Goal: Check status: Check status

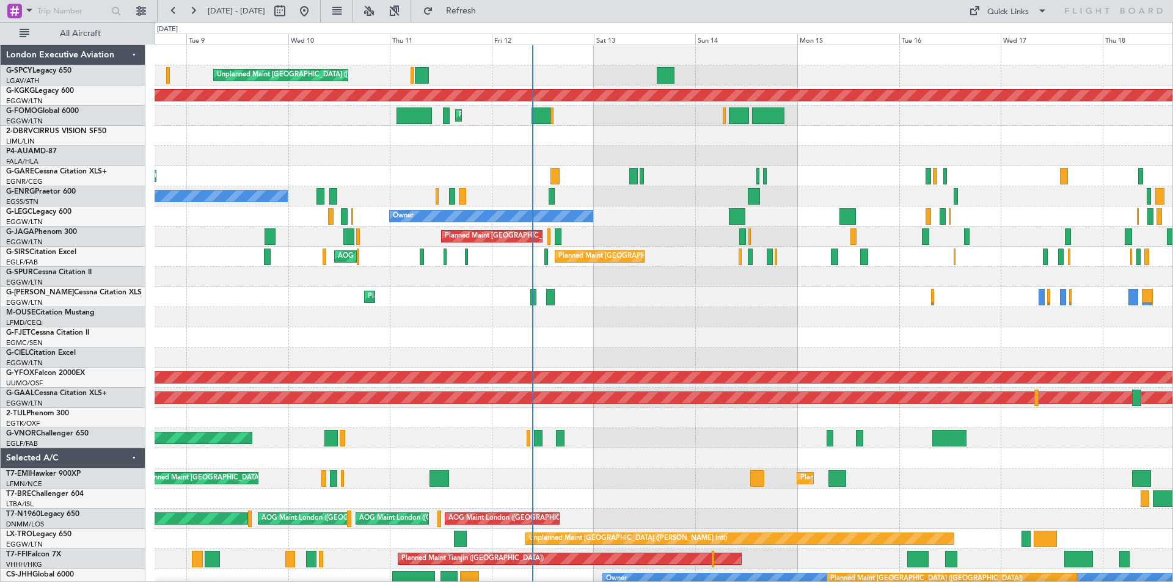
click at [716, 359] on div at bounding box center [664, 358] width 1018 height 20
click at [314, 13] on button at bounding box center [305, 11] width 20 height 20
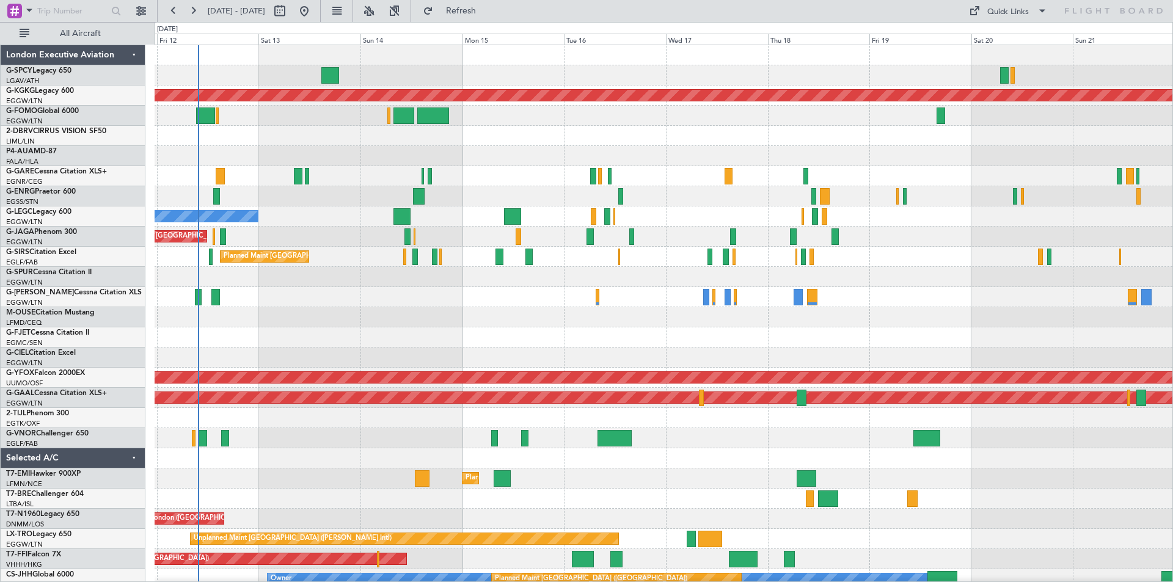
click at [390, 323] on div at bounding box center [664, 317] width 1018 height 20
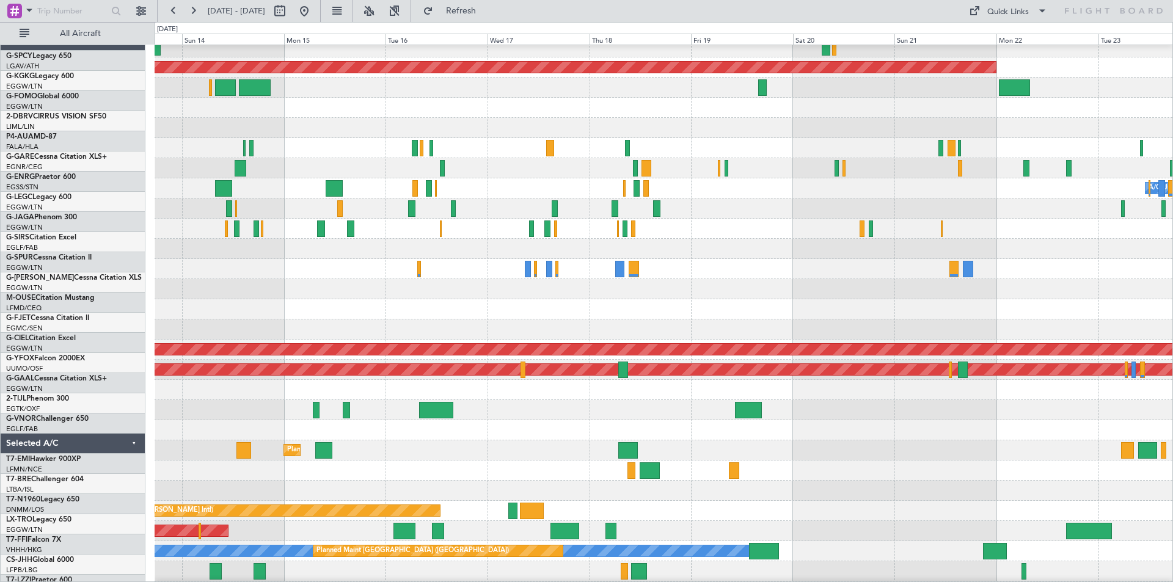
scroll to position [28, 0]
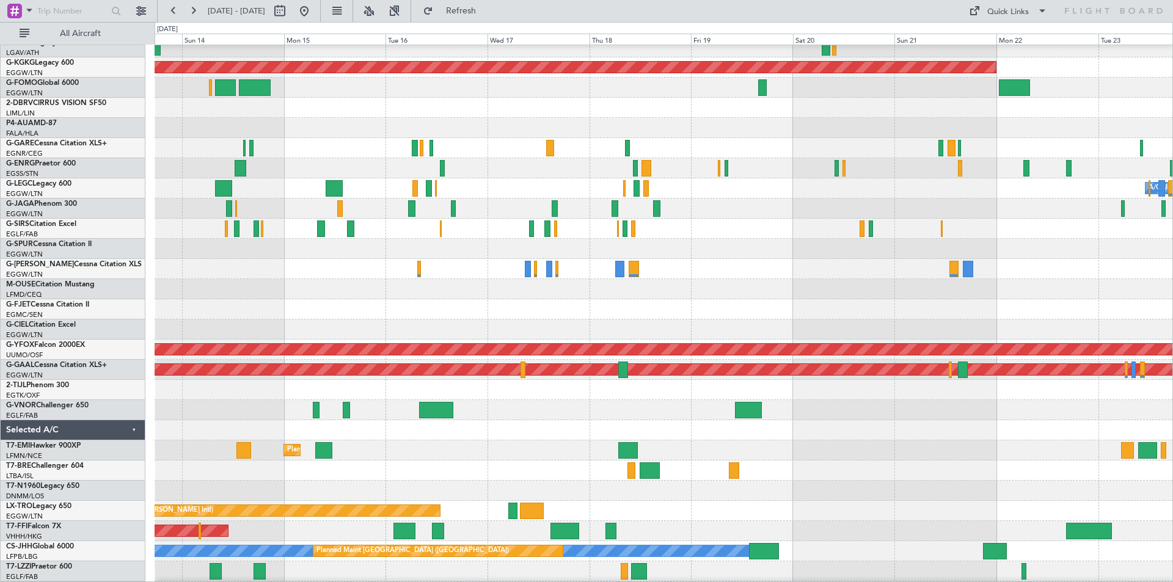
click at [575, 315] on div at bounding box center [664, 309] width 1018 height 20
click at [314, 4] on button at bounding box center [305, 11] width 20 height 20
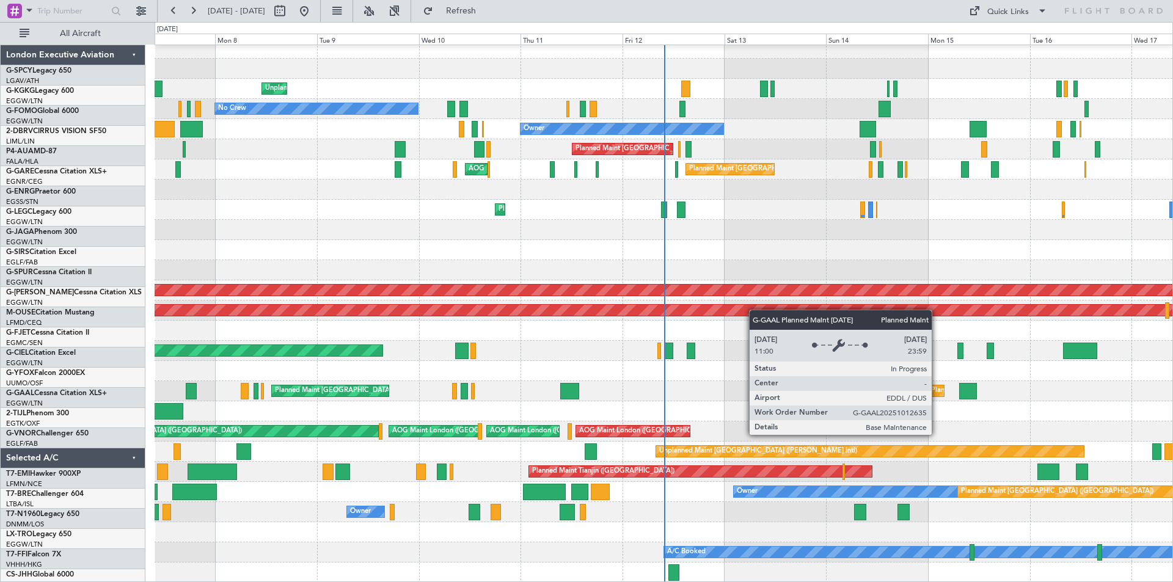
scroll to position [87, 0]
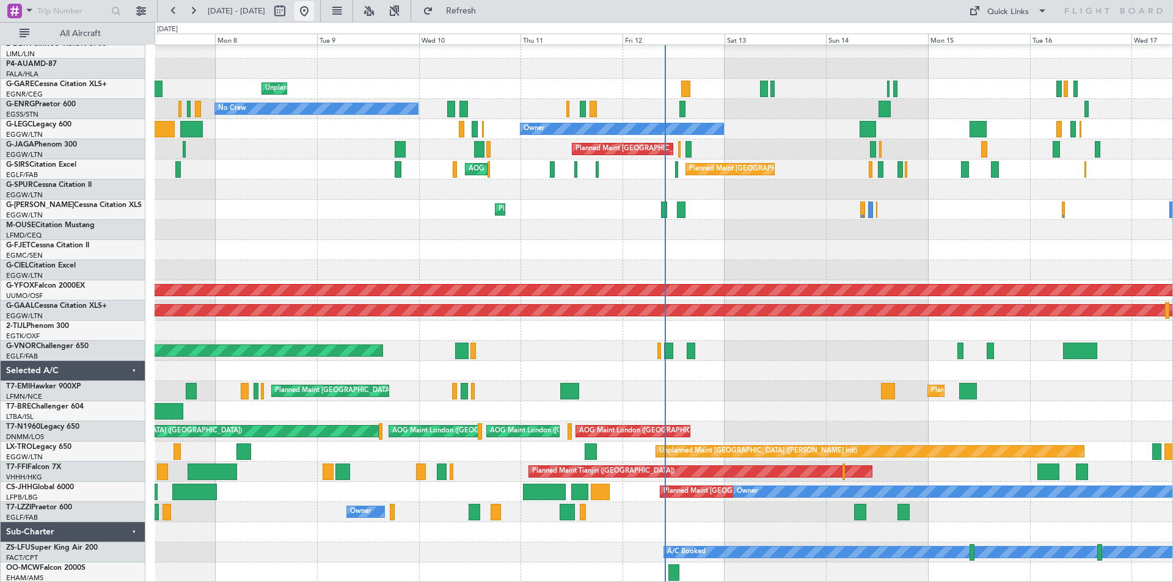
click at [314, 8] on button at bounding box center [305, 11] width 20 height 20
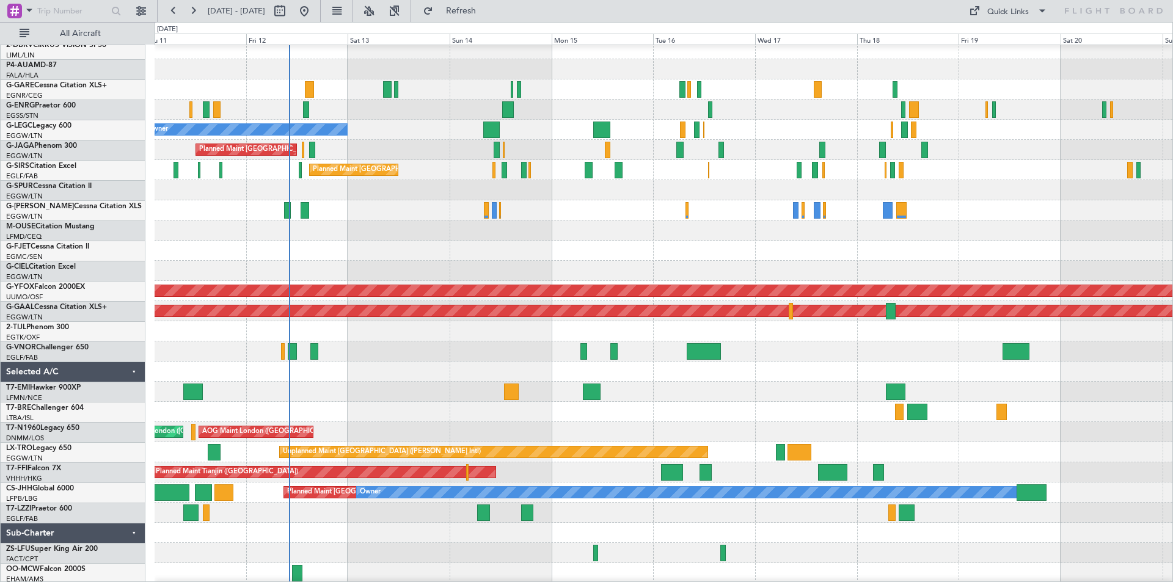
scroll to position [87, 0]
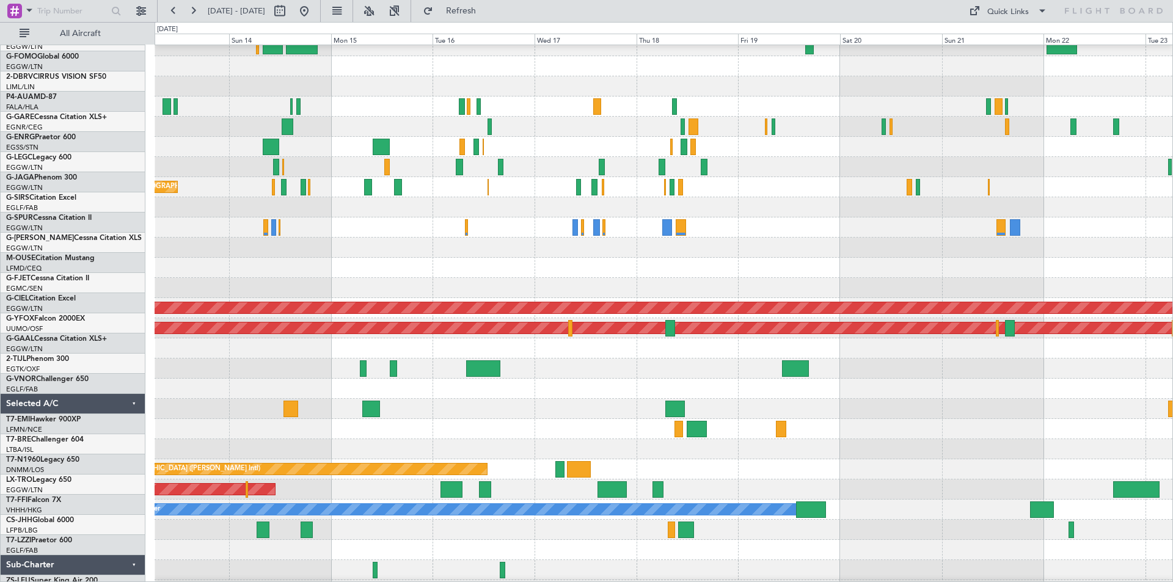
click at [687, 251] on div at bounding box center [664, 248] width 1018 height 20
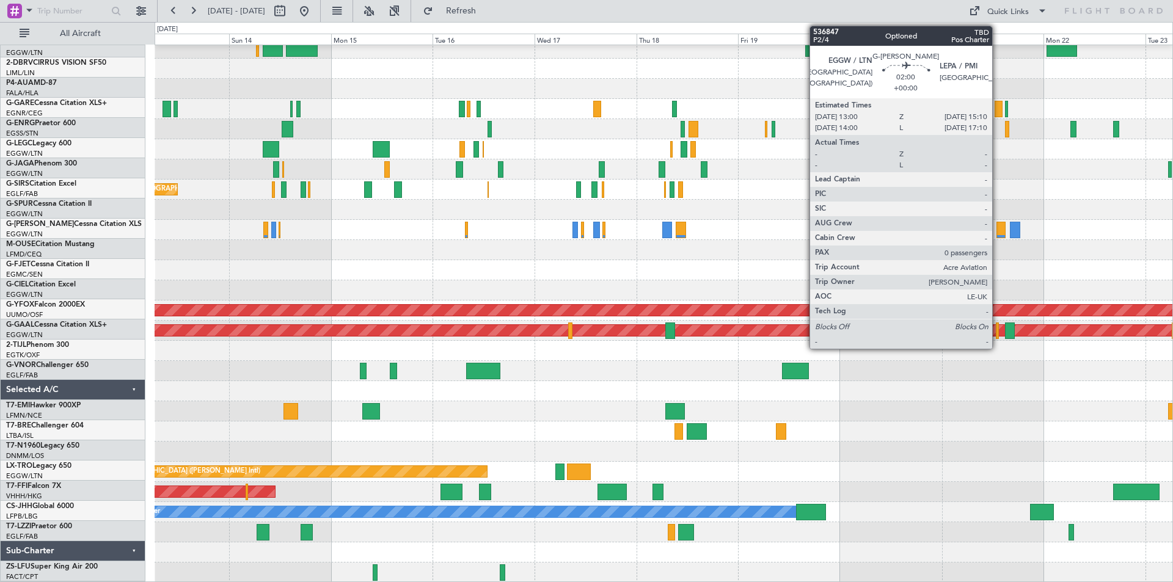
scroll to position [67, 0]
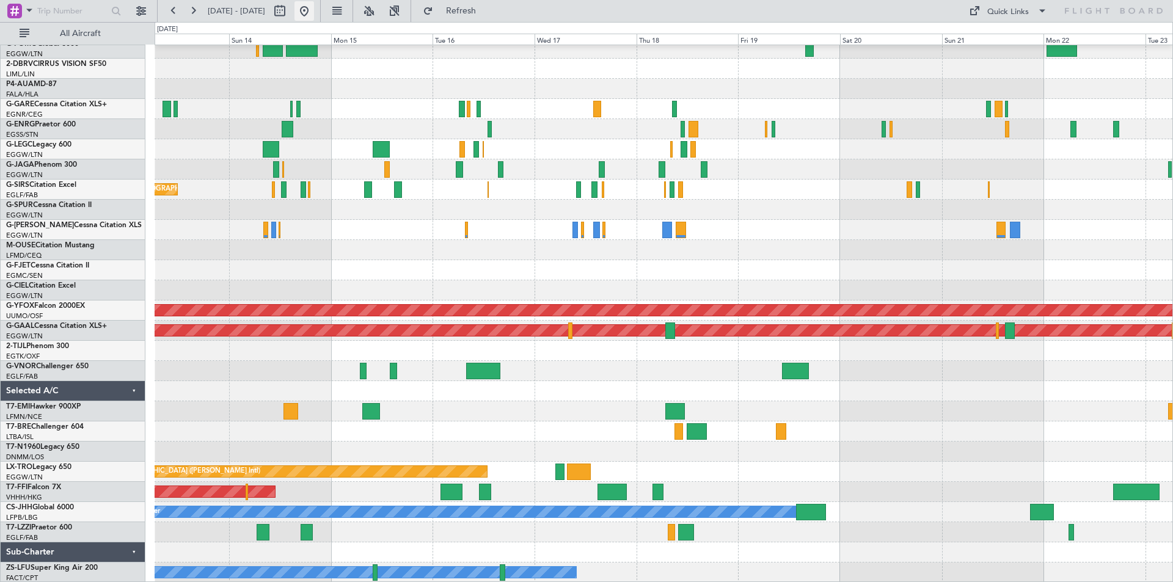
click at [314, 7] on button at bounding box center [305, 11] width 20 height 20
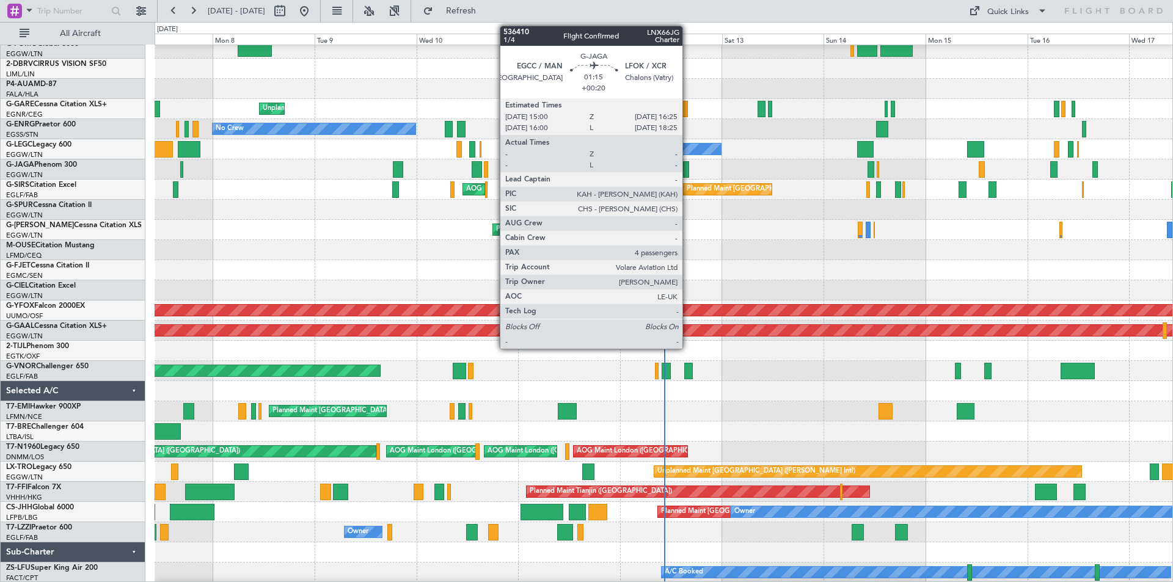
click at [688, 170] on div at bounding box center [686, 169] width 6 height 16
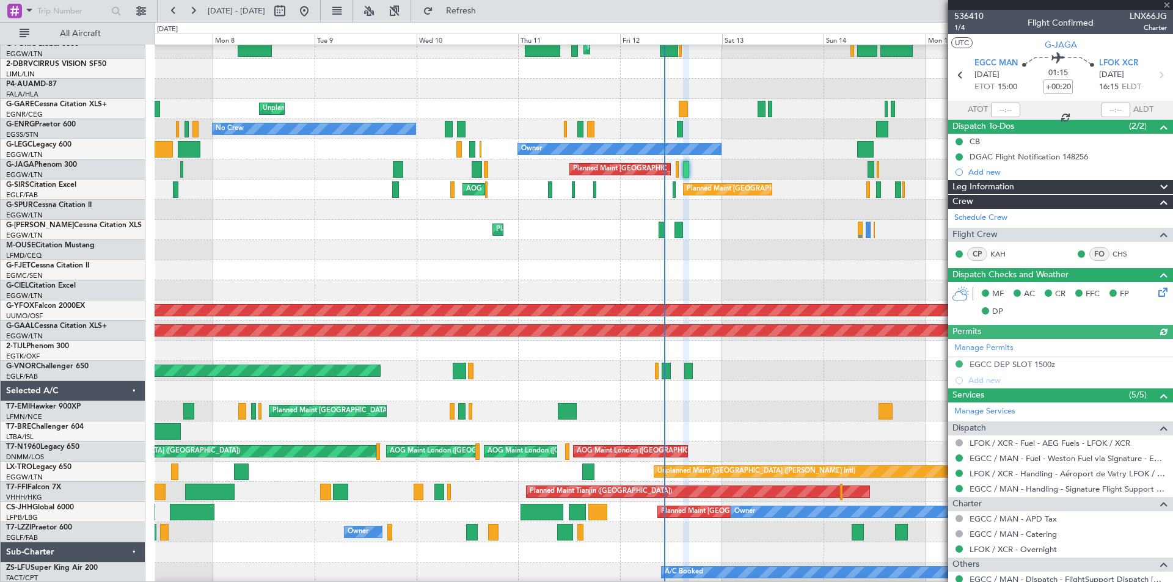
scroll to position [180, 0]
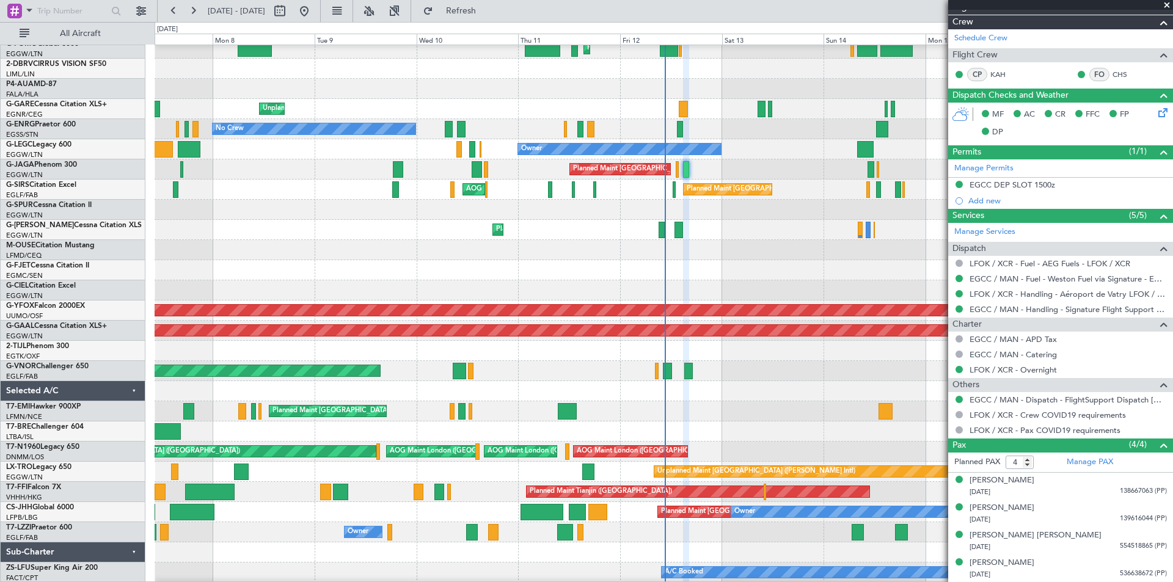
click at [328, 539] on div "Owner" at bounding box center [664, 532] width 1018 height 20
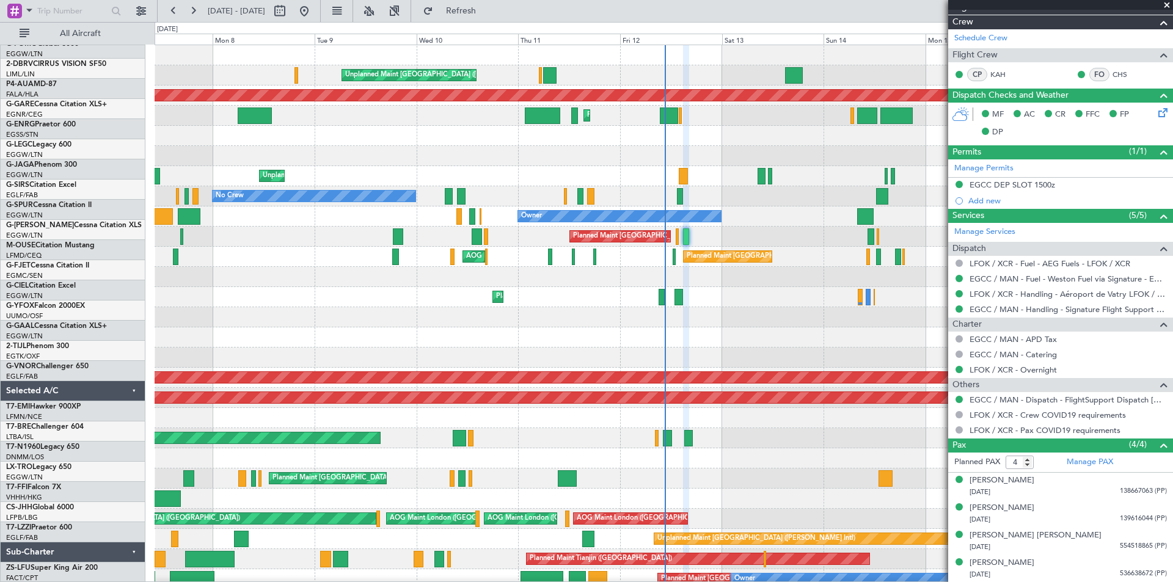
scroll to position [0, 0]
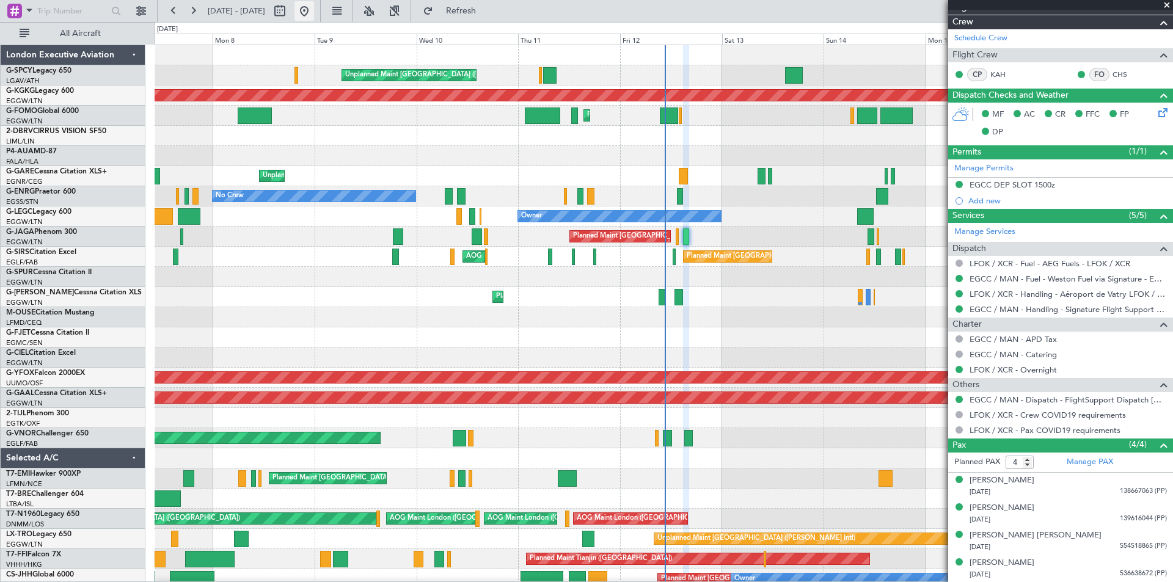
click at [314, 12] on button at bounding box center [305, 11] width 20 height 20
click at [1169, 9] on span at bounding box center [1167, 5] width 12 height 11
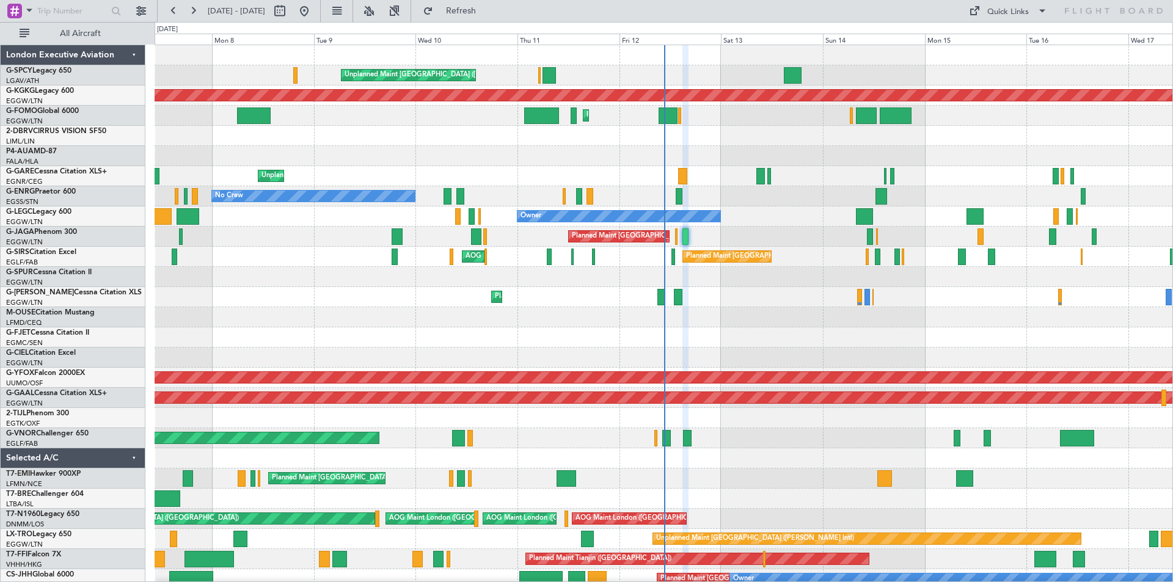
type input "0"
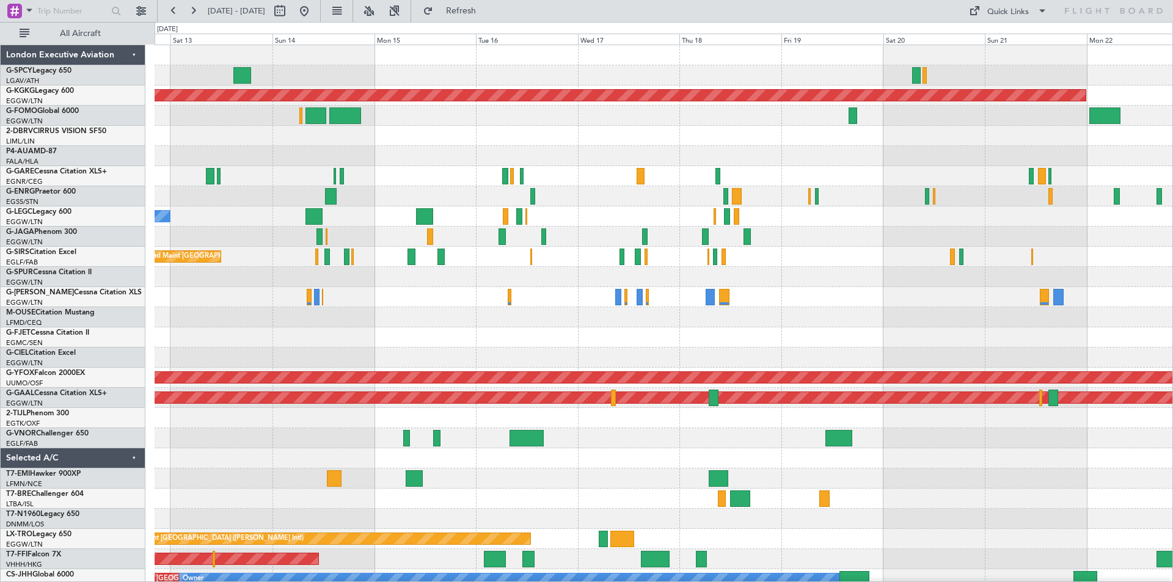
click at [498, 285] on div "Unplanned Maint [GEOGRAPHIC_DATA] ([PERSON_NAME] Intl) AOG Maint [GEOGRAPHIC_DA…" at bounding box center [664, 357] width 1018 height 625
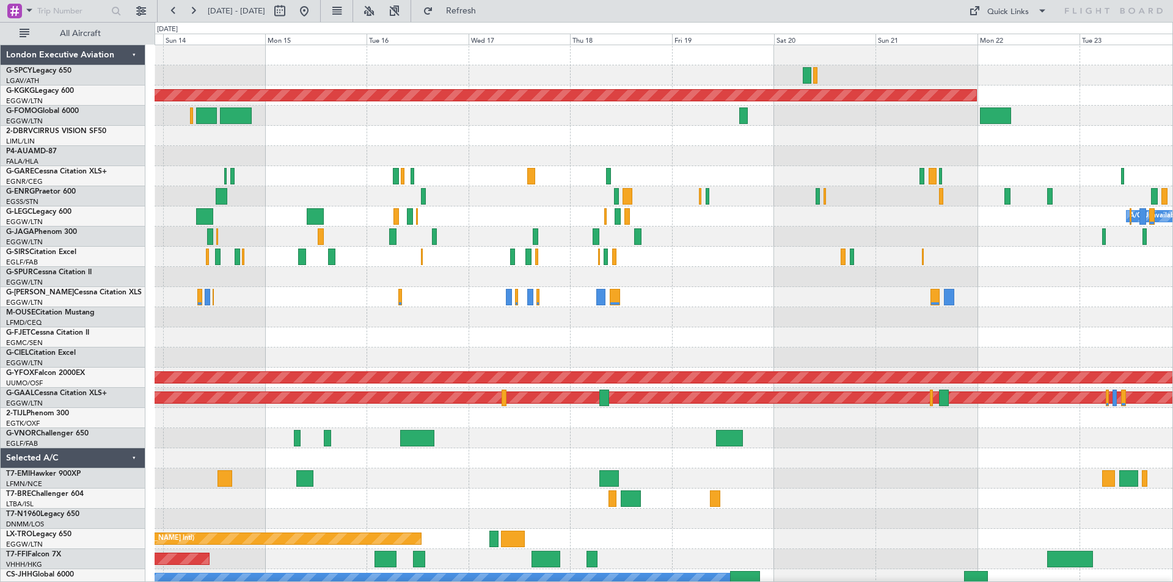
click at [801, 244] on div "Planned Maint [GEOGRAPHIC_DATA] ([GEOGRAPHIC_DATA])" at bounding box center [664, 237] width 1018 height 20
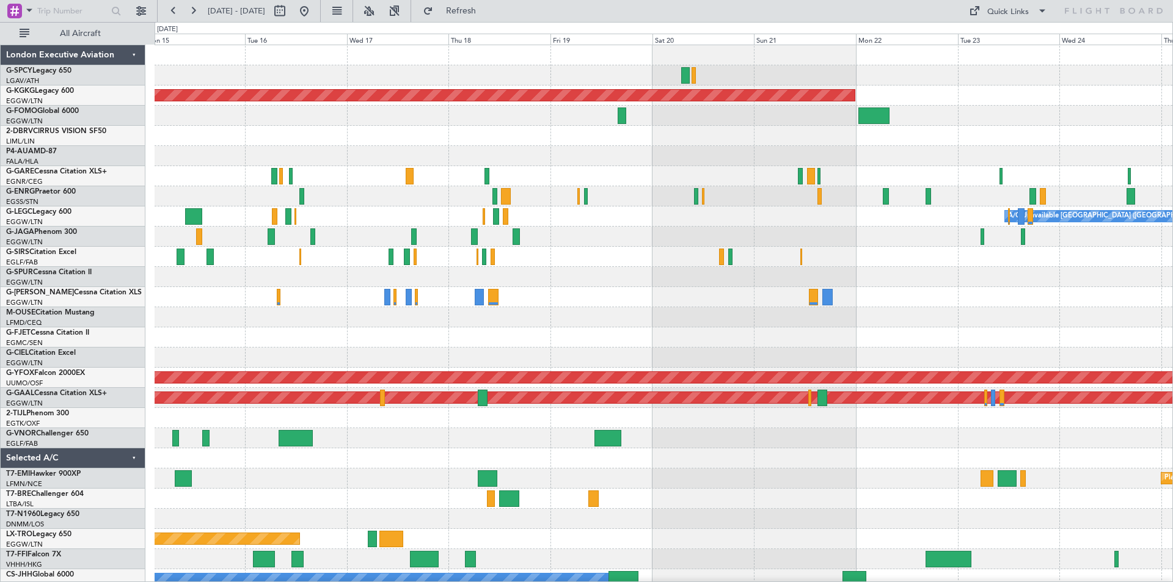
click at [593, 249] on div "AOG Maint [GEOGRAPHIC_DATA] (Ataturk) A/C Unavailable [GEOGRAPHIC_DATA] ([GEOGR…" at bounding box center [664, 347] width 1018 height 605
